Goal: Task Accomplishment & Management: Use online tool/utility

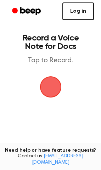
click at [75, 10] on link "Log in" at bounding box center [77, 11] width 31 height 18
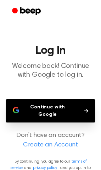
click at [74, 109] on button "Continue with Google" at bounding box center [50, 110] width 89 height 23
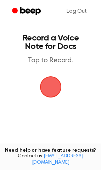
click at [44, 86] on span "button" at bounding box center [50, 86] width 25 height 25
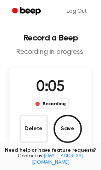
click at [47, 105] on div "Recording" at bounding box center [50, 104] width 37 height 11
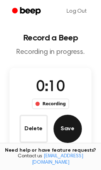
click at [77, 131] on button "Save" at bounding box center [67, 129] width 28 height 28
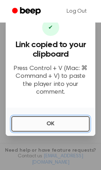
click at [38, 122] on button "OK" at bounding box center [50, 124] width 78 height 16
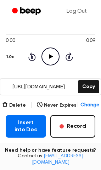
scroll to position [50, 0]
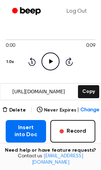
click at [46, 64] on icon "Play Audio" at bounding box center [50, 62] width 18 height 18
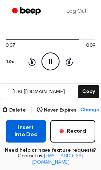
click at [24, 135] on button "Insert into Doc" at bounding box center [26, 131] width 40 height 23
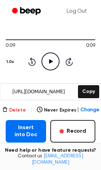
click at [11, 110] on button "Delete" at bounding box center [14, 110] width 24 height 7
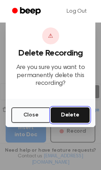
click at [63, 115] on button "Delete" at bounding box center [69, 116] width 39 height 16
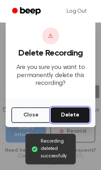
click at [79, 117] on button "Delete" at bounding box center [69, 116] width 39 height 16
